Goal: Find contact information: Find contact information

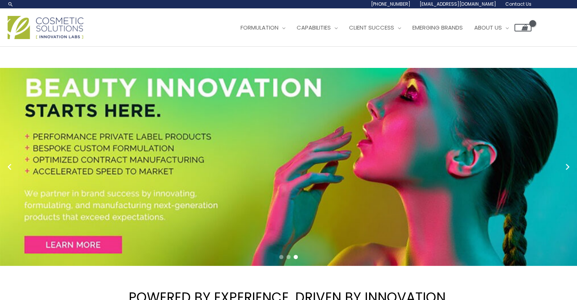
click at [505, 7] on span "Contact Us" at bounding box center [518, 4] width 26 height 6
click at [272, 47] on header "Search... 1.888.883.0540 info@naturalskincare.com Contact Us Main Menu Formulat…" at bounding box center [288, 23] width 577 height 47
